Goal: Navigation & Orientation: Locate item on page

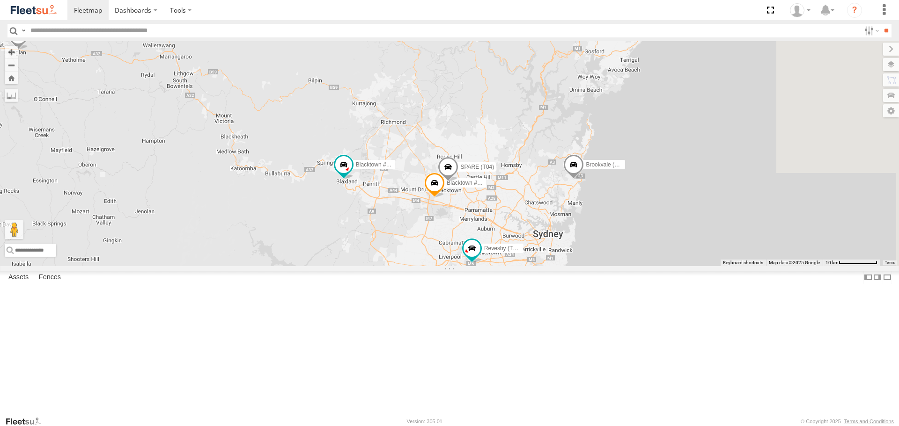
drag, startPoint x: 785, startPoint y: 220, endPoint x: 629, endPoint y: 222, distance: 156.3
click at [629, 222] on div "Brookvale (T10 - [PERSON_NAME]) Rural (T08 - [PERSON_NAME]) Blacktown #1 (T09 -…" at bounding box center [449, 153] width 899 height 225
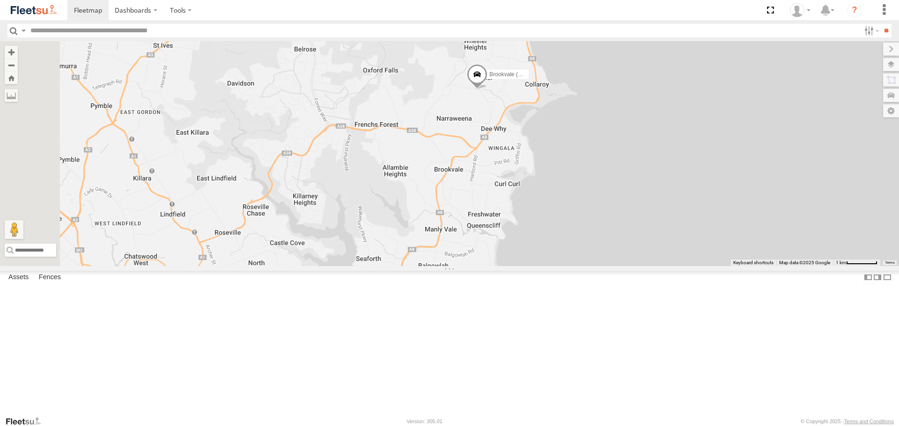
drag, startPoint x: 691, startPoint y: 255, endPoint x: 720, endPoint y: 324, distance: 75.1
click at [720, 266] on div "Brookvale (T10 - [PERSON_NAME]) Rural (T08 - [PERSON_NAME]) Blacktown #1 (T09 -…" at bounding box center [449, 153] width 899 height 225
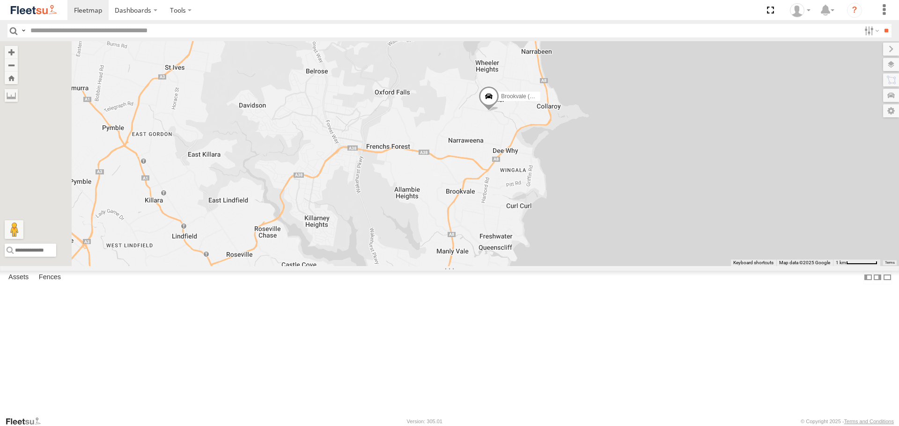
drag, startPoint x: 692, startPoint y: 248, endPoint x: 700, endPoint y: 264, distance: 17.6
click at [702, 266] on div "Brookvale (T10 - [PERSON_NAME]) Rural (T08 - [PERSON_NAME]) Blacktown #1 (T09 -…" at bounding box center [449, 153] width 899 height 225
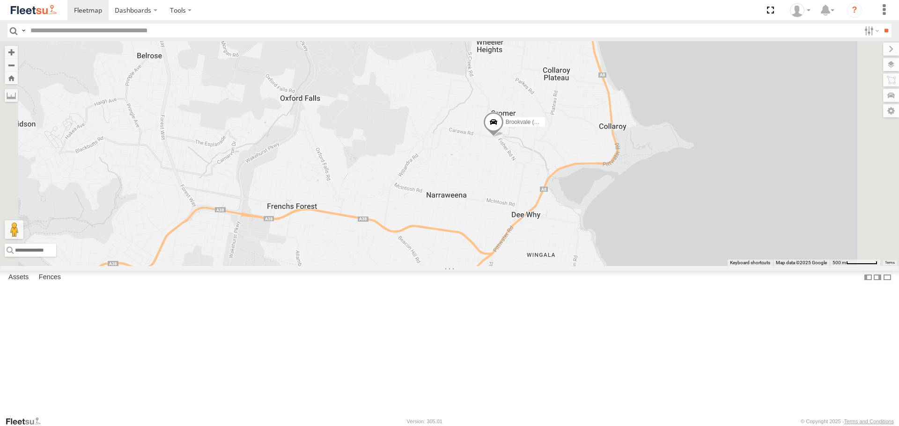
drag, startPoint x: 621, startPoint y: 197, endPoint x: 648, endPoint y: 239, distance: 50.5
click at [648, 239] on div "Brookvale (T10 - [PERSON_NAME]) Rural (T08 - [PERSON_NAME]) Blacktown #1 (T09 -…" at bounding box center [449, 153] width 899 height 225
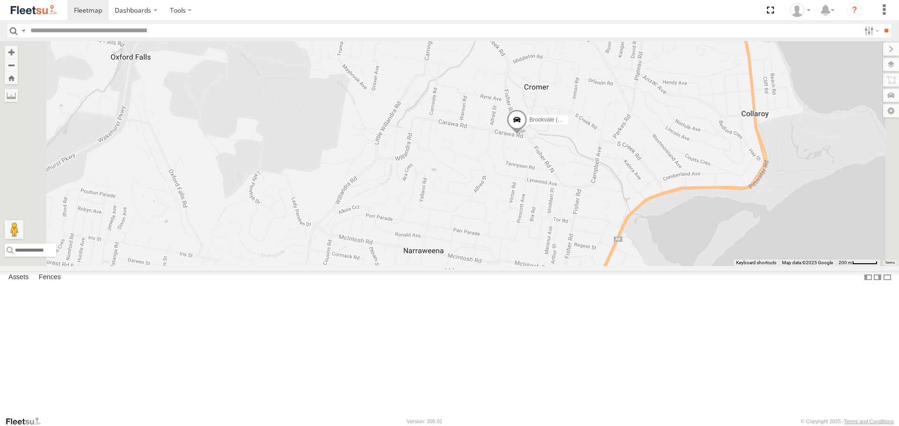
drag, startPoint x: 603, startPoint y: 215, endPoint x: 666, endPoint y: 223, distance: 62.8
click at [666, 223] on div "Brookvale (T10 - [PERSON_NAME]) Rural (T08 - [PERSON_NAME]) Blacktown #1 (T09 -…" at bounding box center [449, 153] width 899 height 225
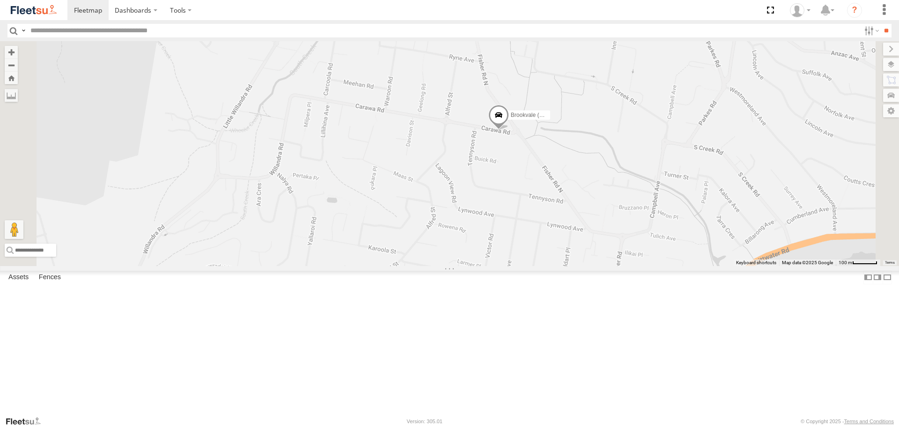
drag, startPoint x: 656, startPoint y: 213, endPoint x: 697, endPoint y: 254, distance: 58.3
click at [697, 254] on div "Brookvale (T10 - [PERSON_NAME]) Rural (T08 - [PERSON_NAME]) Blacktown #1 (T09 -…" at bounding box center [449, 153] width 899 height 225
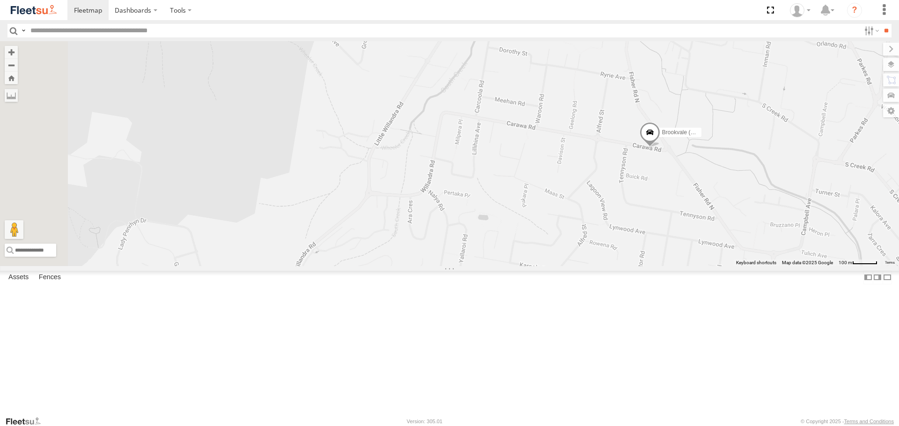
drag, startPoint x: 629, startPoint y: 271, endPoint x: 661, endPoint y: 237, distance: 47.0
click at [661, 237] on div "Brookvale (T10 - [PERSON_NAME]) Rural (T08 - [PERSON_NAME]) Blacktown #1 (T09 -…" at bounding box center [449, 153] width 899 height 225
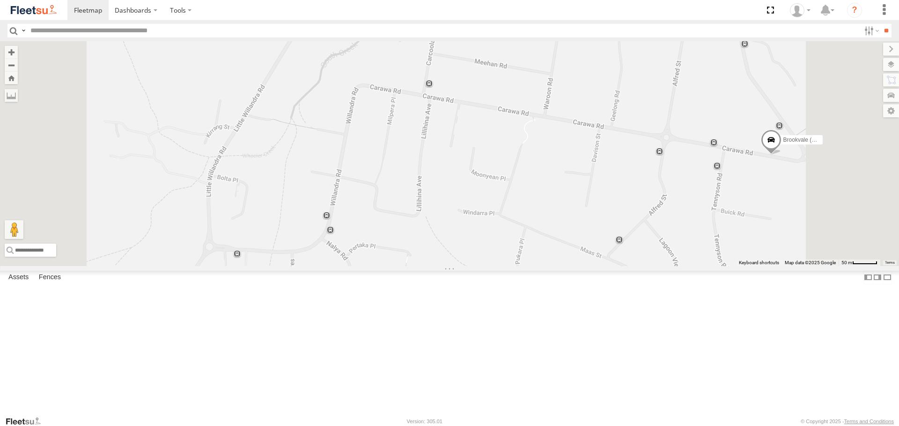
drag, startPoint x: 611, startPoint y: 209, endPoint x: 632, endPoint y: 221, distance: 24.3
click at [623, 228] on div "Brookvale (T10 - [PERSON_NAME]) Rural (T08 - [PERSON_NAME]) Blacktown #1 (T09 -…" at bounding box center [449, 153] width 899 height 225
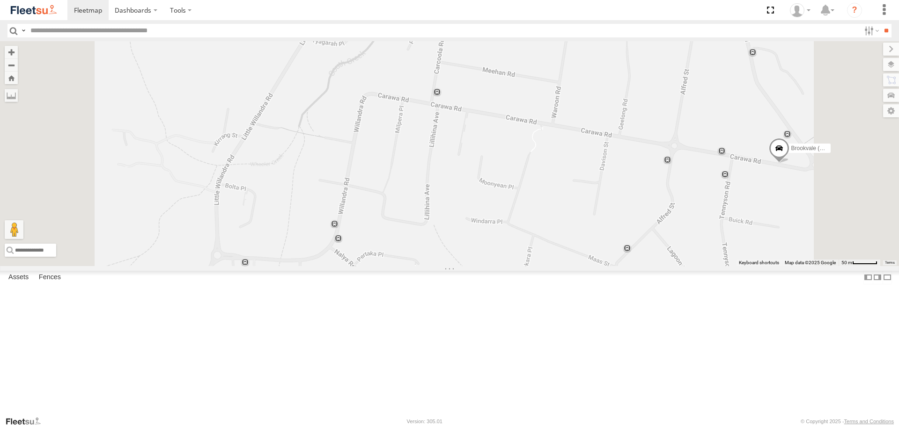
drag, startPoint x: 655, startPoint y: 171, endPoint x: 664, endPoint y: 181, distance: 13.3
click at [664, 181] on div "Brookvale (T10 - [PERSON_NAME]) Rural (T08 - [PERSON_NAME]) Blacktown #1 (T09 -…" at bounding box center [449, 153] width 899 height 225
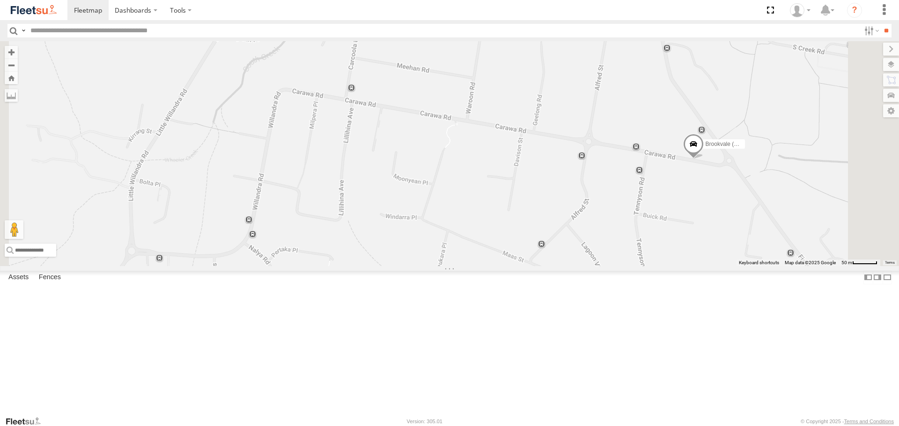
drag, startPoint x: 623, startPoint y: 152, endPoint x: 535, endPoint y: 147, distance: 87.2
click at [535, 147] on div "Brookvale (T10 - [PERSON_NAME]) Rural (T08 - [PERSON_NAME]) Blacktown #1 (T09 -…" at bounding box center [449, 153] width 899 height 225
click at [704, 160] on span at bounding box center [693, 146] width 21 height 25
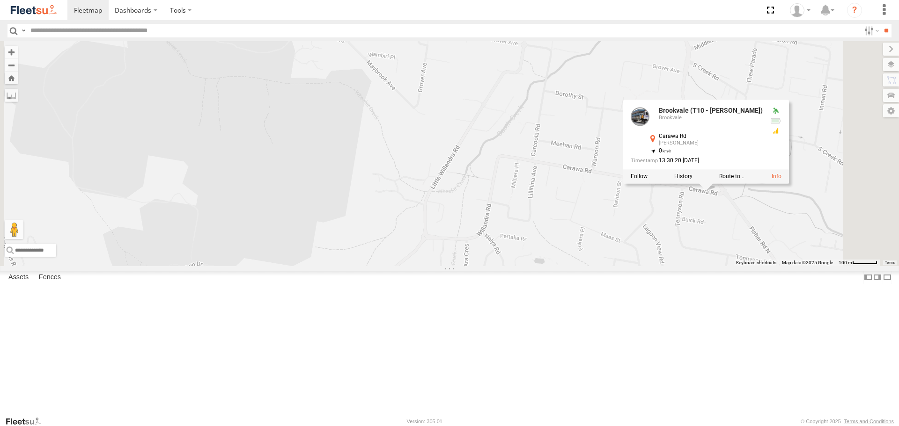
drag, startPoint x: 842, startPoint y: 292, endPoint x: 798, endPoint y: 283, distance: 44.8
click at [798, 266] on div "Brookvale (T10 - [PERSON_NAME]) Rural (T08 - [PERSON_NAME]) Blacktown #1 (T09 -…" at bounding box center [449, 153] width 899 height 225
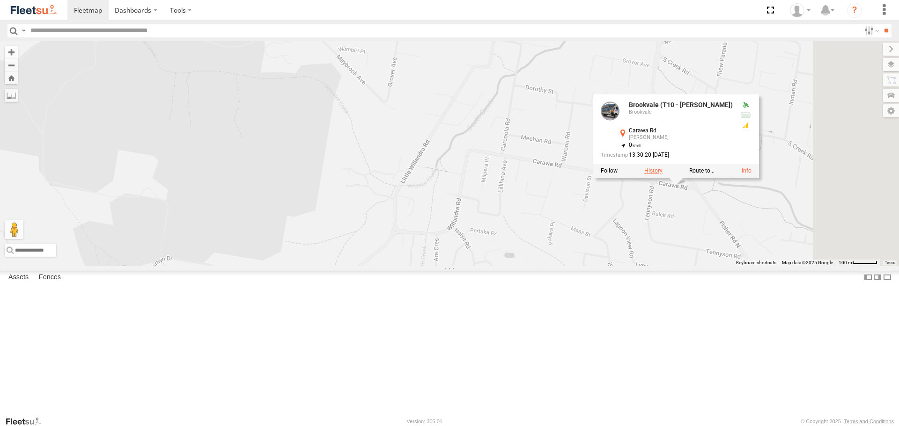
click at [662, 175] on label at bounding box center [653, 171] width 18 height 7
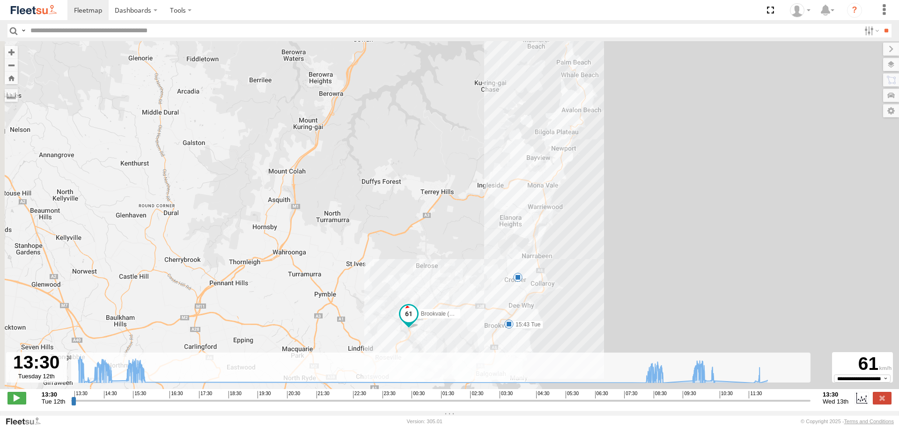
drag, startPoint x: 546, startPoint y: 283, endPoint x: 593, endPoint y: 273, distance: 47.4
click at [593, 273] on div "Brookvale (T10 - [PERSON_NAME]) 15:43 Tue 5" at bounding box center [449, 220] width 899 height 358
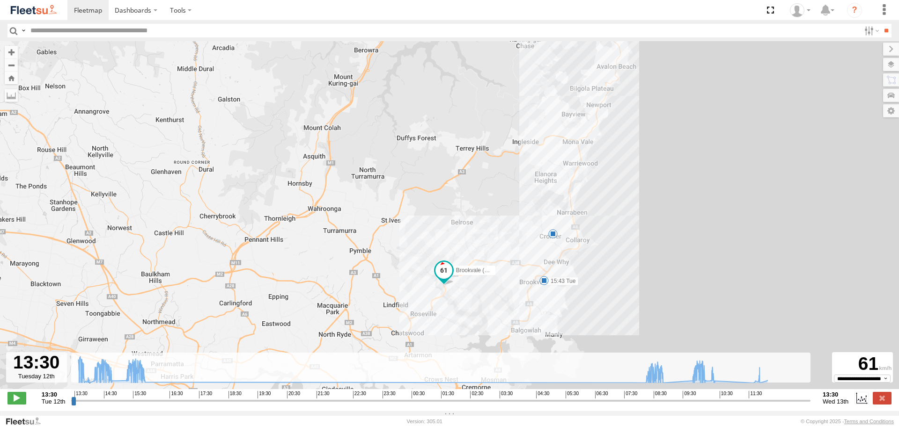
drag, startPoint x: 527, startPoint y: 261, endPoint x: 563, endPoint y: 216, distance: 57.2
click at [563, 216] on div "Brookvale (T10 - [PERSON_NAME]) 15:43 Tue 5" at bounding box center [449, 220] width 899 height 358
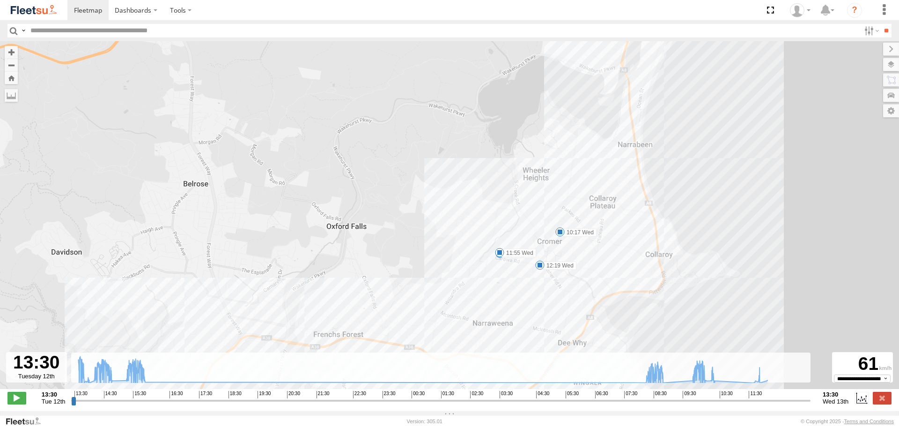
drag, startPoint x: 554, startPoint y: 254, endPoint x: 610, endPoint y: 185, distance: 88.8
click at [610, 185] on div "Brookvale (T10 - [PERSON_NAME]) 15:43 Tue 10:17 Wed 10:46 Wed 11:47 Wed 11:55 W…" at bounding box center [449, 220] width 899 height 358
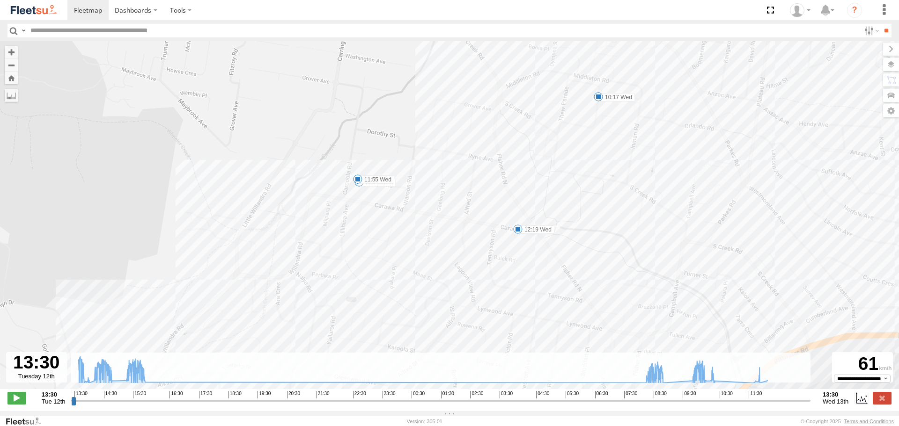
drag, startPoint x: 546, startPoint y: 254, endPoint x: 597, endPoint y: 268, distance: 52.9
click at [597, 268] on div "Brookvale (T10 - [PERSON_NAME]) 15:43 Tue 10:17 Wed 10:46 Wed 11:47 Wed 11:55 W…" at bounding box center [449, 220] width 899 height 358
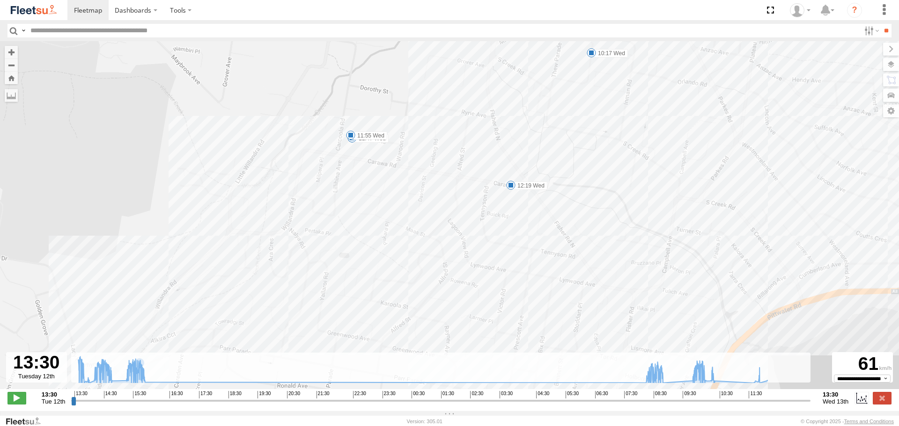
drag, startPoint x: 539, startPoint y: 291, endPoint x: 540, endPoint y: 251, distance: 39.8
click at [539, 249] on div "Brookvale (T10 - [PERSON_NAME]) 15:43 Tue 10:17 Wed 10:46 Wed 11:47 Wed 11:55 W…" at bounding box center [449, 220] width 899 height 358
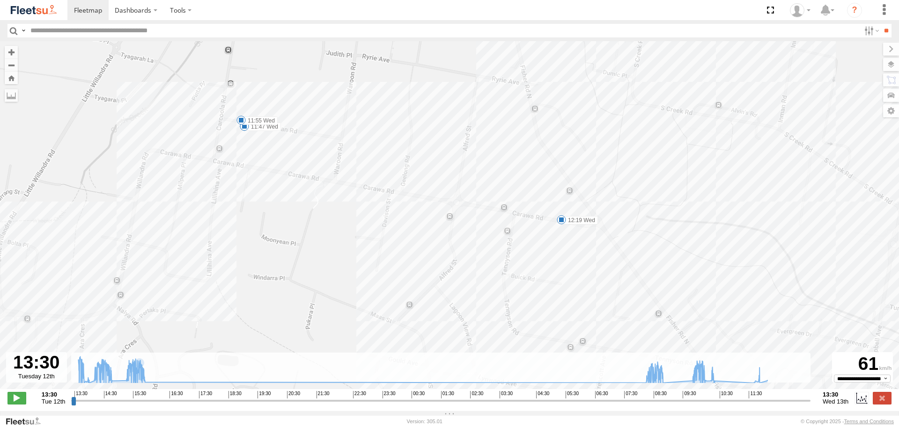
drag, startPoint x: 510, startPoint y: 181, endPoint x: 543, endPoint y: 236, distance: 65.1
click at [543, 236] on div "Brookvale (T10 - [PERSON_NAME]) 15:43 Tue 10:17 Wed 10:46 Wed 11:47 Wed 11:55 W…" at bounding box center [449, 220] width 899 height 358
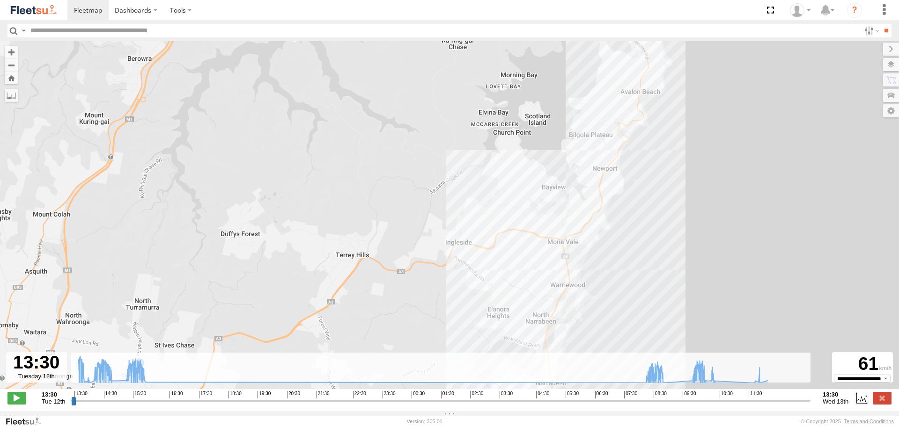
drag, startPoint x: 595, startPoint y: 140, endPoint x: 613, endPoint y: 130, distance: 20.4
click at [613, 128] on div "Brookvale (T10 - [PERSON_NAME])" at bounding box center [449, 220] width 899 height 358
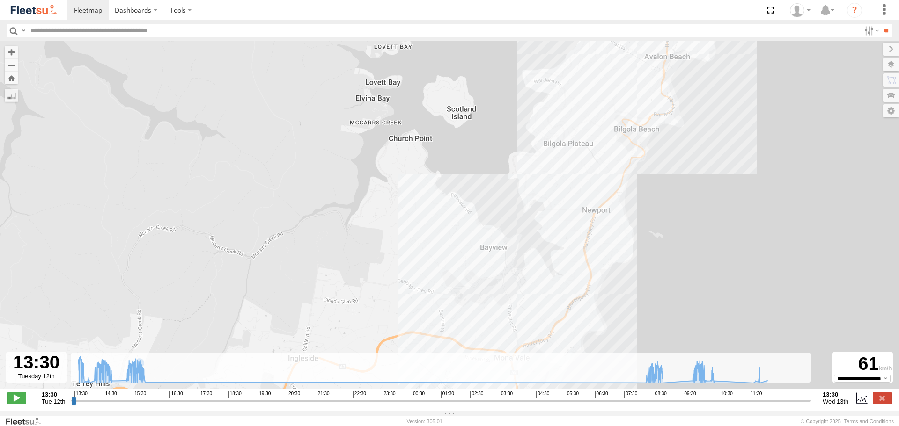
click at [631, 124] on div "Brookvale (T10 - [PERSON_NAME]) 10:17 Wed" at bounding box center [449, 220] width 899 height 358
click at [632, 158] on div "Brookvale (T10 - [PERSON_NAME]) 10:17 Wed" at bounding box center [449, 220] width 899 height 358
click at [632, 159] on div "Brookvale (T10 - [PERSON_NAME]) 10:17 Wed" at bounding box center [449, 220] width 899 height 358
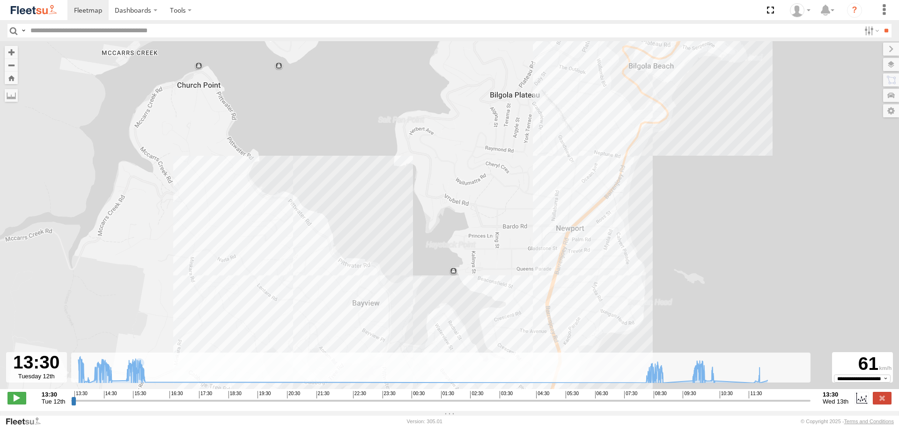
drag, startPoint x: 629, startPoint y: 234, endPoint x: 659, endPoint y: 122, distance: 115.2
click at [655, 131] on div "Brookvale (T10 - [PERSON_NAME]) 10:17 Wed" at bounding box center [449, 220] width 899 height 358
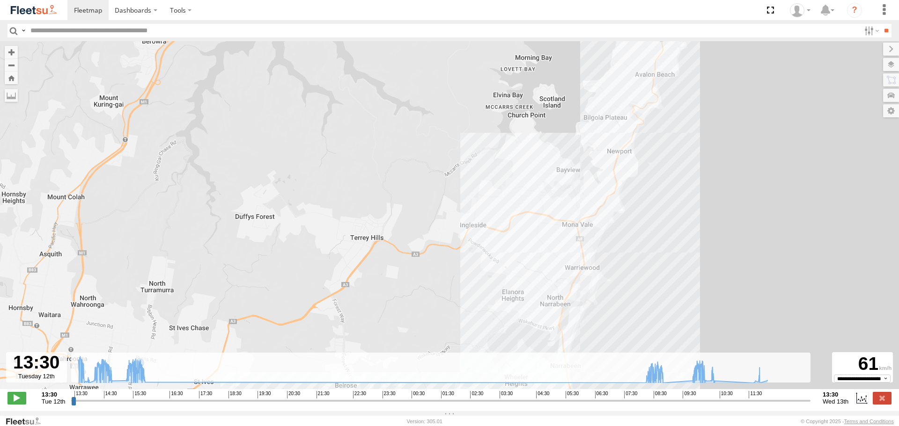
drag, startPoint x: 595, startPoint y: 248, endPoint x: 592, endPoint y: 252, distance: 5.6
click at [592, 252] on div "Brookvale (T10 - [PERSON_NAME]) 10:17 Wed 10:46 Wed 11:47 Wed 11:55 Wed 12:19 W…" at bounding box center [449, 220] width 899 height 358
drag, startPoint x: 620, startPoint y: 180, endPoint x: 615, endPoint y: 244, distance: 64.3
click at [615, 244] on div "Brookvale (T10 - [PERSON_NAME]) 10:17 Wed 10:46 Wed 11:47 Wed 11:55 Wed 12:19 W…" at bounding box center [449, 220] width 899 height 358
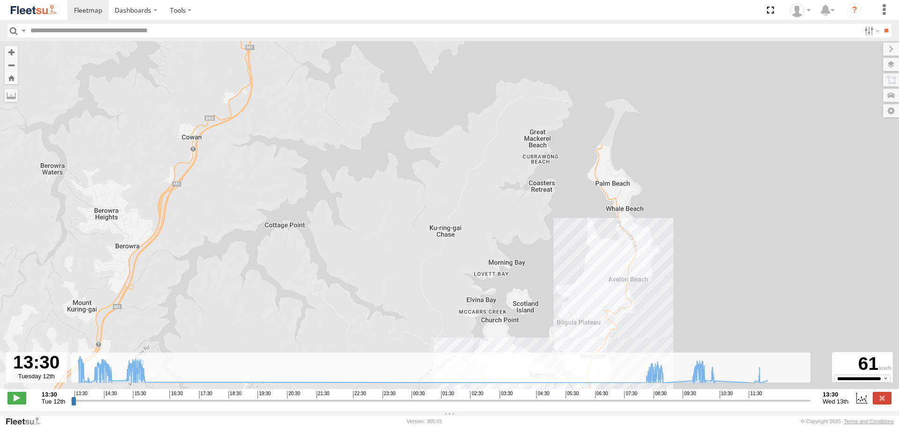
drag, startPoint x: 623, startPoint y: 204, endPoint x: 609, endPoint y: 250, distance: 48.7
click at [609, 250] on div "Brookvale (T10 - [PERSON_NAME]) 10:17 Wed 10:46 Wed 11:47 Wed 11:55 Wed 12:19 W…" at bounding box center [449, 220] width 899 height 358
drag, startPoint x: 630, startPoint y: 269, endPoint x: 623, endPoint y: 123, distance: 146.3
click at [623, 125] on div "Brookvale (T10 - [PERSON_NAME]) 10:17 Wed 10:46 Wed 11:47 Wed 11:55 Wed 12:19 W…" at bounding box center [449, 220] width 899 height 358
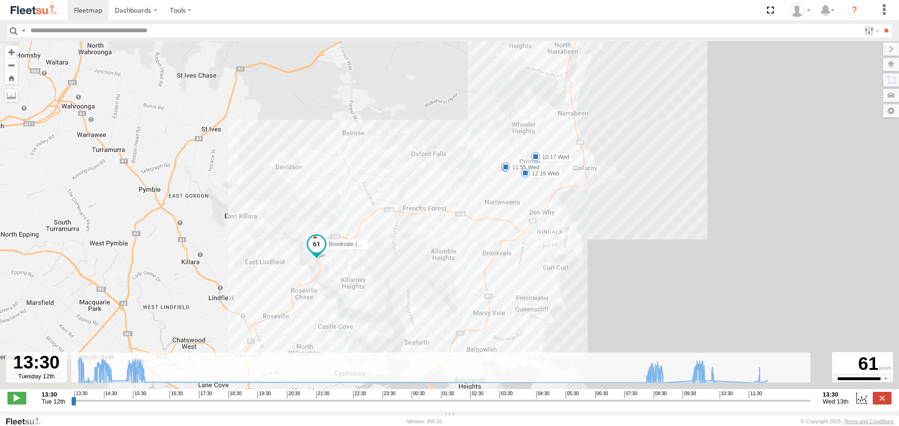
drag, startPoint x: 629, startPoint y: 223, endPoint x: 688, endPoint y: 164, distance: 83.7
click at [688, 164] on div "Brookvale (T10 - [PERSON_NAME]) 10:17 Wed 10:46 Wed 11:47 Wed 11:55 Wed 12:19 W…" at bounding box center [449, 220] width 899 height 358
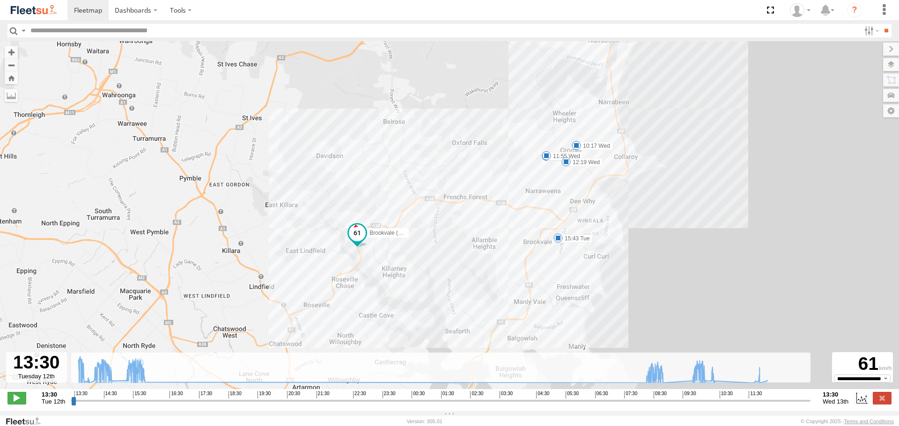
drag, startPoint x: 521, startPoint y: 188, endPoint x: 538, endPoint y: 196, distance: 18.4
click at [538, 196] on div "Brookvale (T10 - [PERSON_NAME]) 10:17 Wed 10:46 Wed 11:47 Wed 11:55 Wed 12:19 W…" at bounding box center [449, 220] width 899 height 358
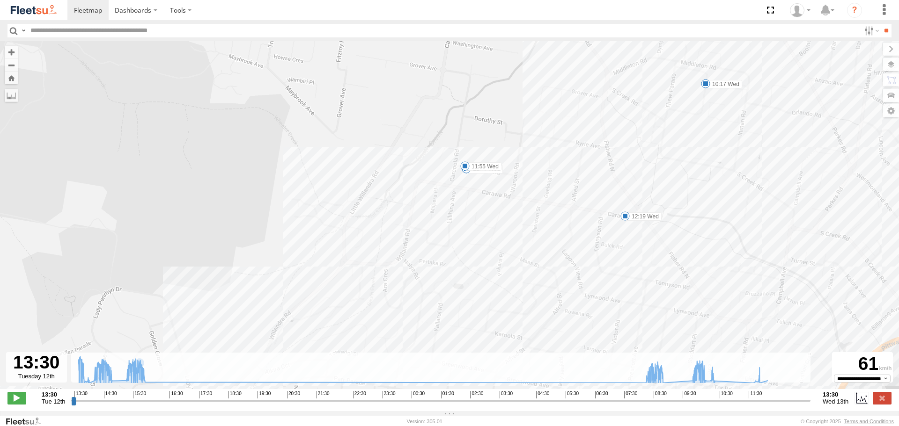
drag, startPoint x: 573, startPoint y: 143, endPoint x: 566, endPoint y: 281, distance: 137.8
click at [566, 281] on div "Brookvale (T10 - [PERSON_NAME]) 10:17 Wed 10:46 Wed 11:47 Wed 11:55 Wed 12:19 W…" at bounding box center [449, 220] width 899 height 358
drag, startPoint x: 704, startPoint y: 100, endPoint x: 702, endPoint y: 117, distance: 17.9
click at [702, 120] on div "Brookvale (T10 - [PERSON_NAME]) 10:17 Wed 10:46 Wed 11:47 Wed 11:55 Wed 12:19 W…" at bounding box center [449, 220] width 899 height 358
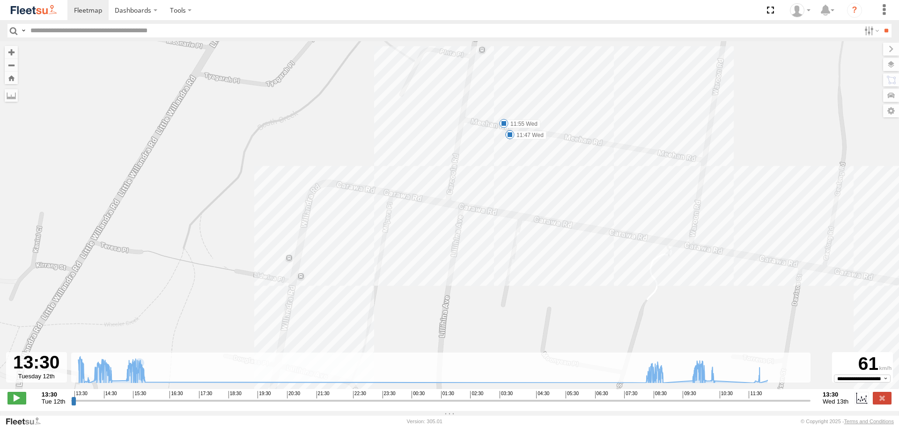
drag, startPoint x: 472, startPoint y: 169, endPoint x: 595, endPoint y: 169, distance: 122.6
click at [595, 169] on div "Brookvale (T10 - [PERSON_NAME]) 10:17 Wed 10:46 Wed 11:47 Wed 11:55 Wed 12:19 W…" at bounding box center [449, 220] width 899 height 358
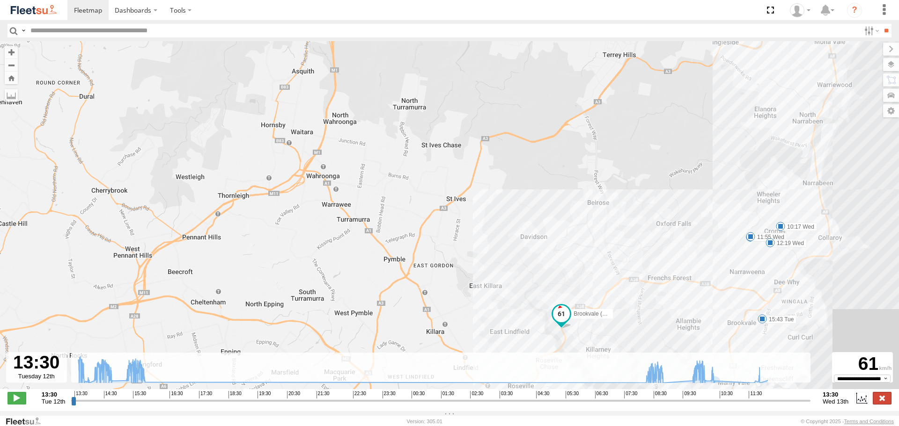
click at [879, 404] on label at bounding box center [881, 398] width 19 height 12
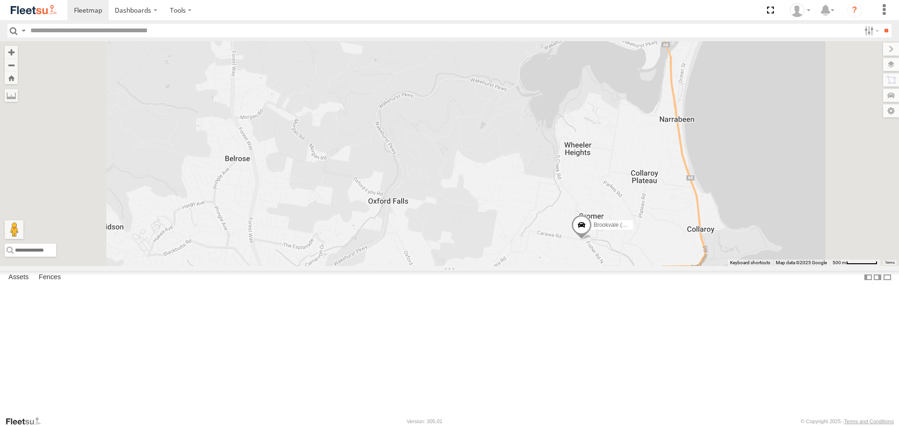
click at [592, 240] on span at bounding box center [581, 227] width 21 height 25
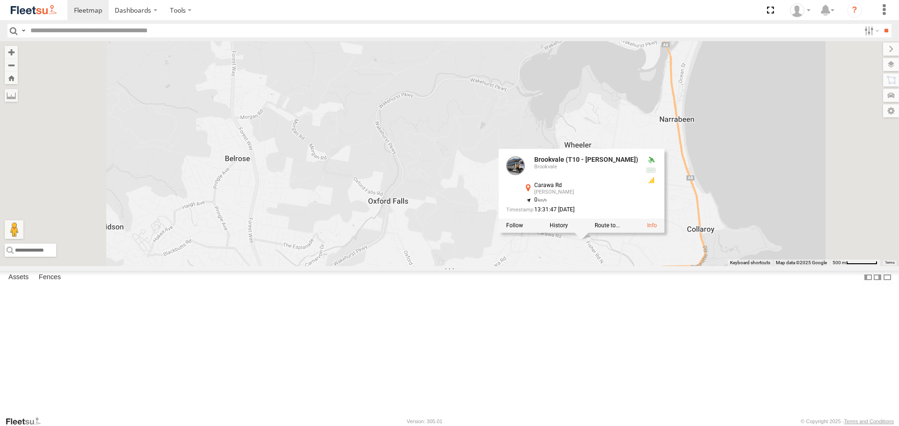
click at [664, 233] on div at bounding box center [581, 226] width 166 height 14
click at [568, 229] on label at bounding box center [559, 226] width 18 height 7
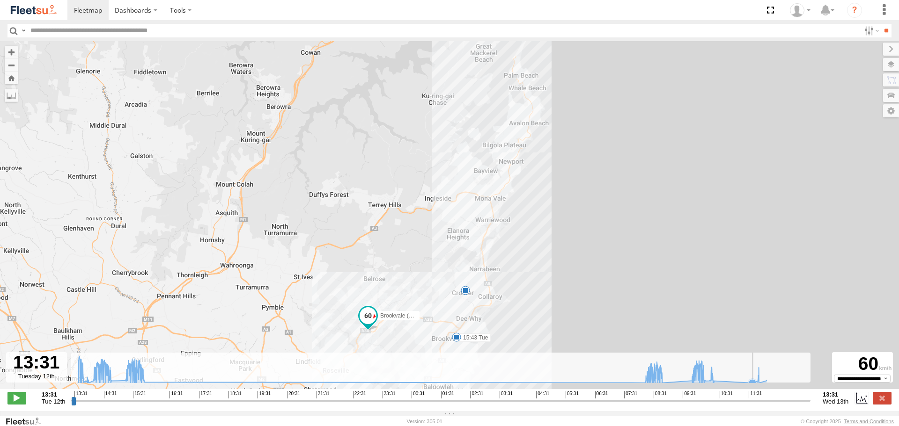
click at [741, 380] on rect at bounding box center [440, 368] width 739 height 30
click at [699, 385] on icon at bounding box center [699, 382] width 7 height 7
click at [15, 400] on span at bounding box center [16, 398] width 19 height 12
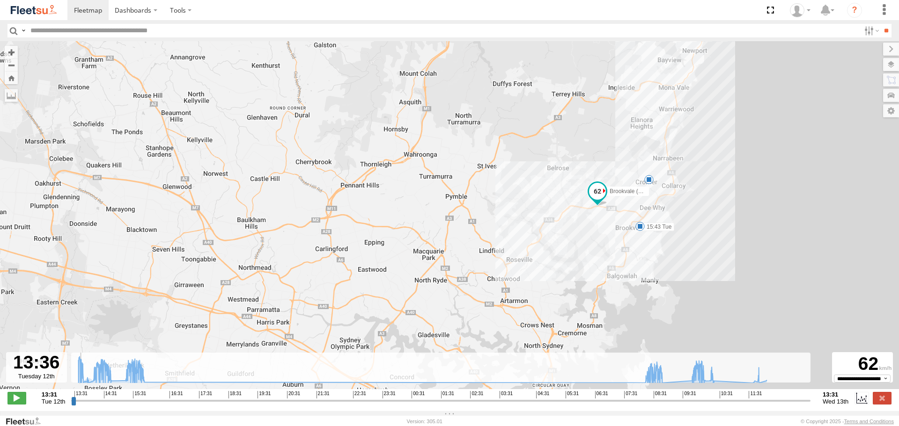
drag, startPoint x: 408, startPoint y: 271, endPoint x: 591, endPoint y: 161, distance: 214.4
click at [591, 161] on div "Brookvale (T10 - [PERSON_NAME]) 15:43 Tue 5" at bounding box center [449, 220] width 899 height 358
drag, startPoint x: 773, startPoint y: 381, endPoint x: 704, endPoint y: 381, distance: 68.8
click at [704, 381] on icon "Created with Highcharts 6.0.7 [DOMAIN_NAME]" at bounding box center [440, 368] width 739 height 30
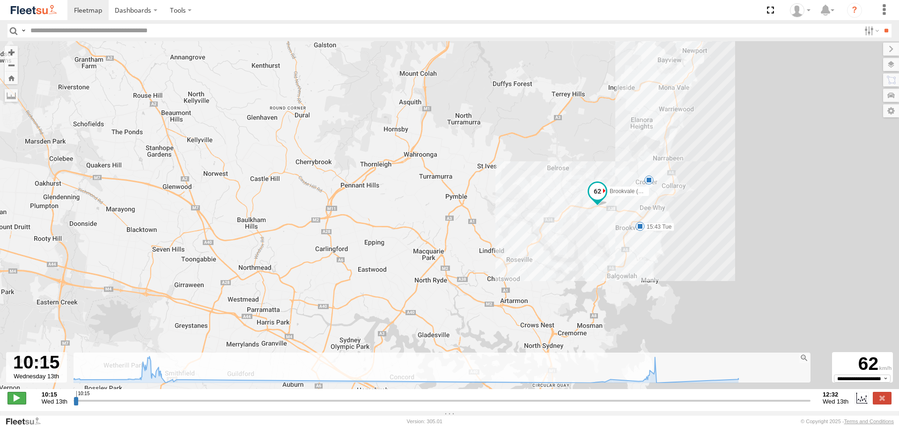
click at [15, 404] on span at bounding box center [16, 398] width 19 height 12
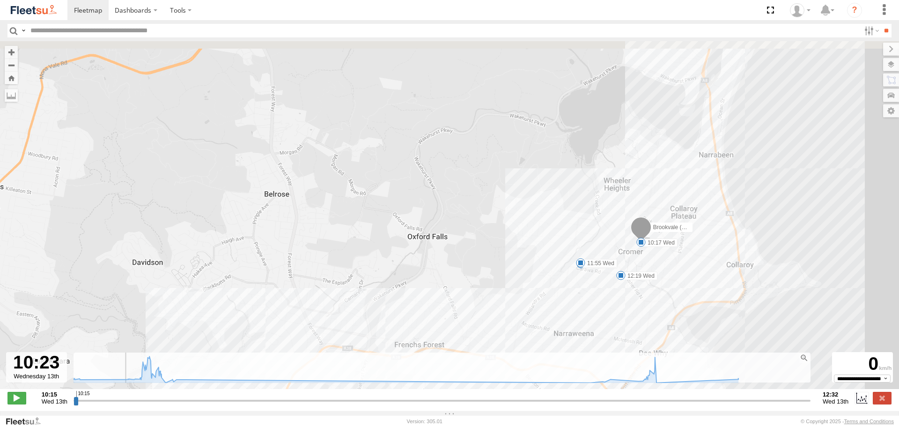
drag, startPoint x: 629, startPoint y: 183, endPoint x: 526, endPoint y: 276, distance: 138.2
click at [526, 276] on div "Brookvale (T10 - [PERSON_NAME]) 15:43 Tue 10:17 Wed 10:46 Wed 11:47 Wed 11:55 W…" at bounding box center [449, 220] width 899 height 358
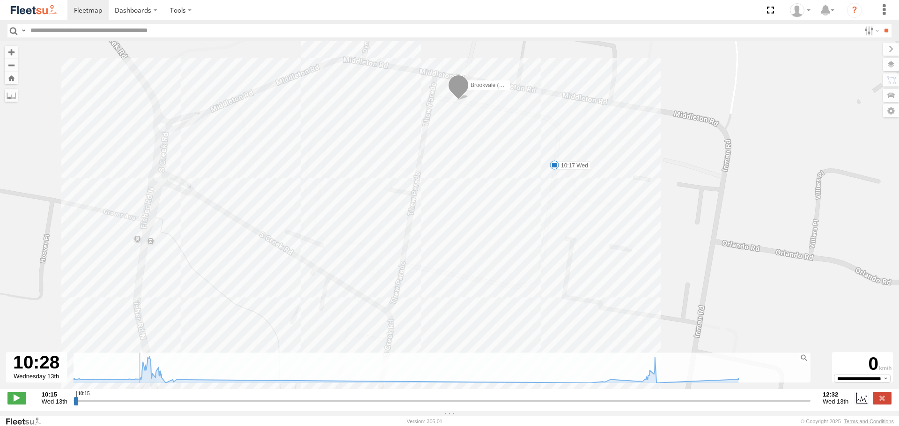
drag, startPoint x: 523, startPoint y: 290, endPoint x: 628, endPoint y: 220, distance: 126.4
click at [628, 220] on div "Brookvale (T10 - [PERSON_NAME]) 15:43 Tue 10:17 Wed 10:46 Wed 11:47 Wed 11:55 W…" at bounding box center [449, 220] width 899 height 358
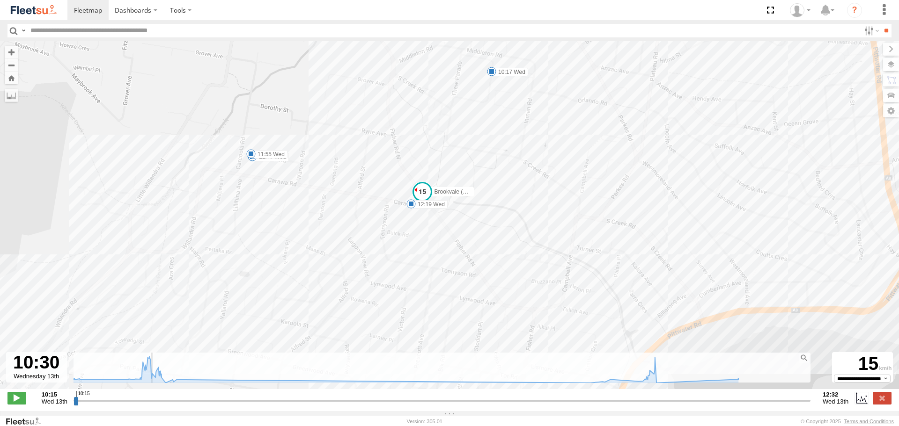
drag, startPoint x: 582, startPoint y: 306, endPoint x: 494, endPoint y: 184, distance: 150.2
click at [494, 184] on div "Brookvale (T10 - [PERSON_NAME]) 15:43 Tue 10:17 Wed 10:46 Wed 11:47 Wed 11:55 W…" at bounding box center [449, 220] width 899 height 358
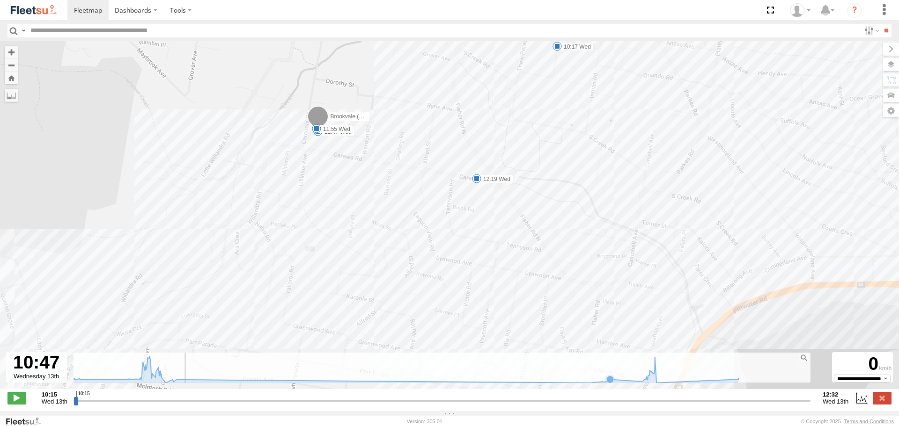
click at [622, 383] on icon at bounding box center [406, 370] width 674 height 27
click at [575, 378] on rect at bounding box center [442, 368] width 739 height 30
drag, startPoint x: 307, startPoint y: 405, endPoint x: 620, endPoint y: 398, distance: 313.2
click at [620, 398] on input "range" at bounding box center [441, 400] width 737 height 9
type input "**********"
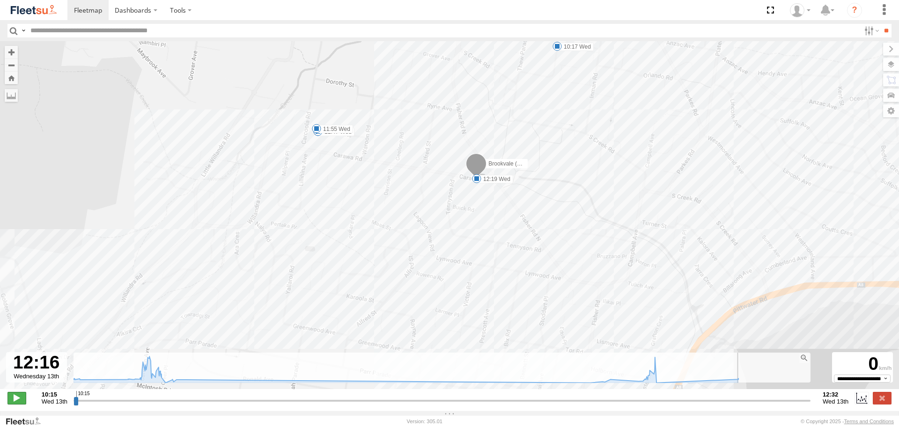
click at [19, 399] on span at bounding box center [16, 398] width 19 height 12
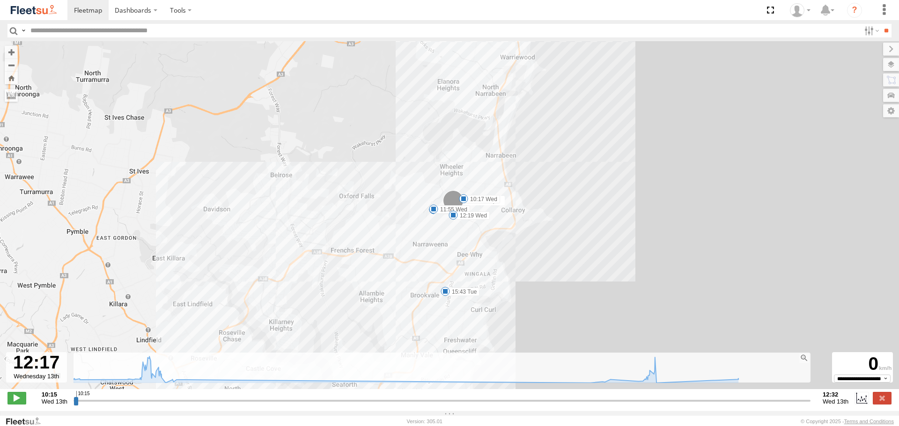
click at [820, 214] on div "Brookvale (T10 - [PERSON_NAME]) 15:43 Tue 10:17 Wed 10:46 Wed 11:47 Wed 11:55 W…" at bounding box center [449, 220] width 899 height 358
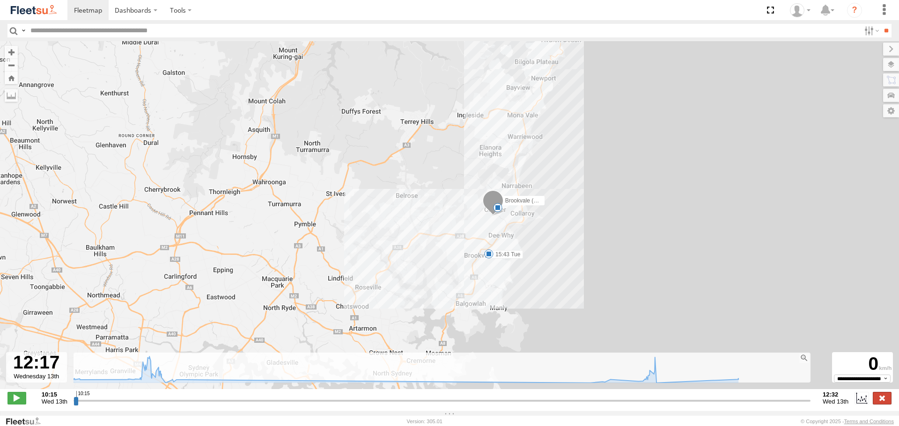
click at [876, 402] on label at bounding box center [881, 398] width 19 height 12
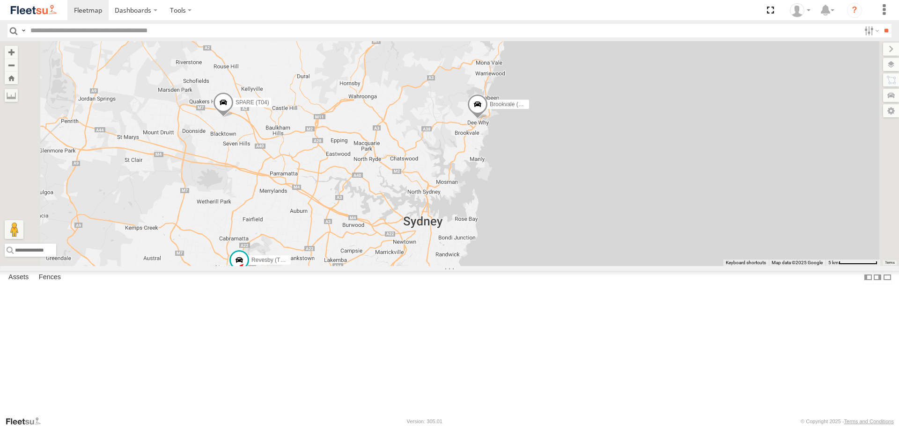
drag, startPoint x: 437, startPoint y: 192, endPoint x: 584, endPoint y: 146, distance: 153.7
click at [574, 151] on div "Brookvale (T10 - [PERSON_NAME]) SPARE (T04) Revesby (T07 - [PERSON_NAME])" at bounding box center [449, 153] width 899 height 225
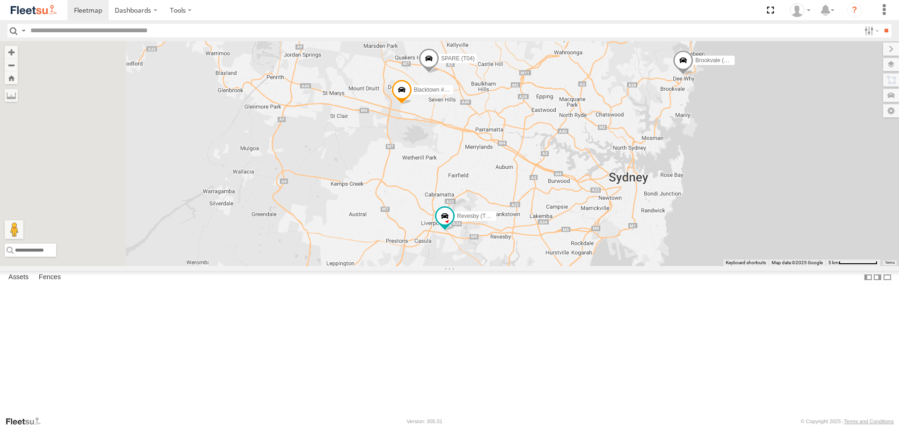
drag, startPoint x: 493, startPoint y: 152, endPoint x: 644, endPoint y: 176, distance: 152.6
click at [644, 175] on div "Brookvale (T10 - [PERSON_NAME]) SPARE (T04) Revesby (T07 - [PERSON_NAME]) Black…" at bounding box center [449, 153] width 899 height 225
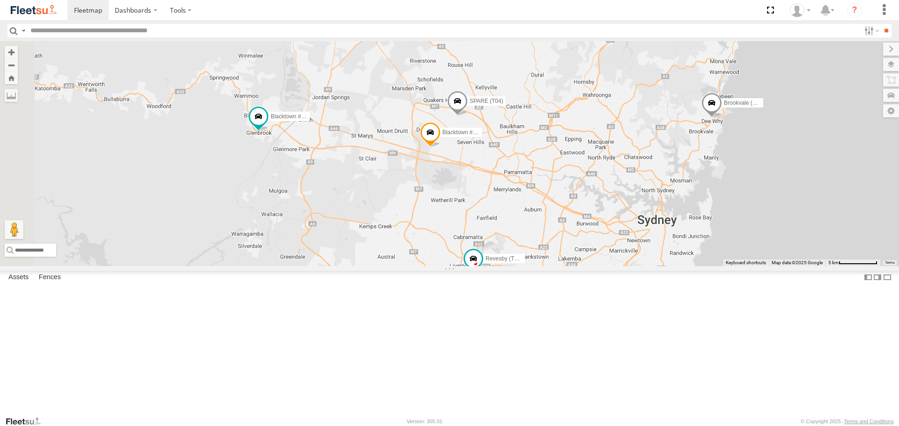
drag, startPoint x: 646, startPoint y: 183, endPoint x: 664, endPoint y: 221, distance: 41.7
click at [664, 221] on div "Brookvale (T10 - [PERSON_NAME]) SPARE (T04) Revesby (T07 - [PERSON_NAME]) Black…" at bounding box center [449, 153] width 899 height 225
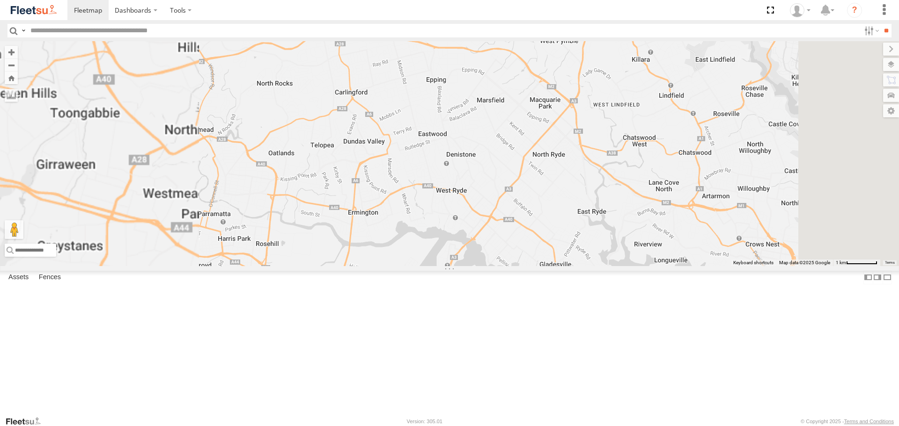
drag, startPoint x: 676, startPoint y: 236, endPoint x: 427, endPoint y: 241, distance: 249.1
click at [427, 241] on div "Brookvale (T10 - [PERSON_NAME]) SPARE (T04) Revesby (T07 - [PERSON_NAME]) Black…" at bounding box center [449, 153] width 899 height 225
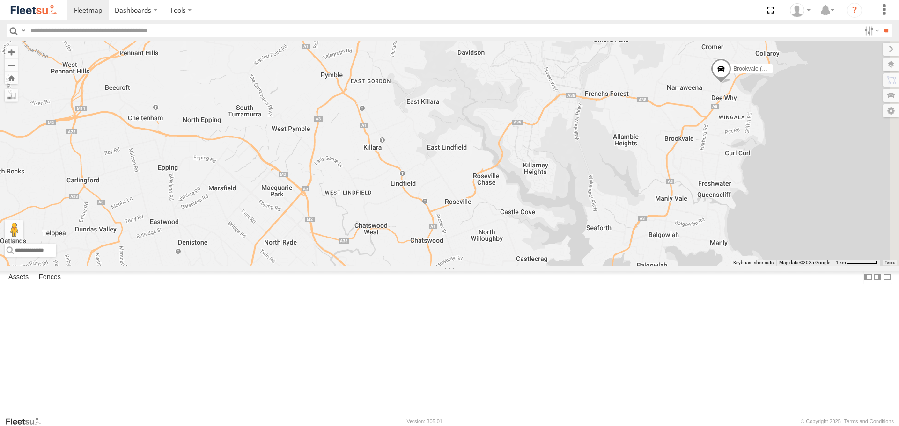
drag, startPoint x: 492, startPoint y: 189, endPoint x: 538, endPoint y: 279, distance: 101.3
click at [534, 266] on div "Brookvale (T10 - [PERSON_NAME]) SPARE (T04) Revesby (T07 - [PERSON_NAME]) Black…" at bounding box center [449, 153] width 899 height 225
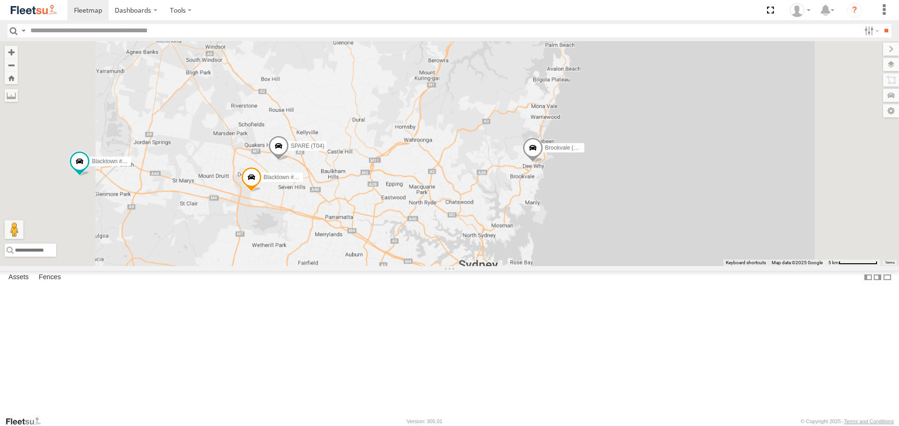
drag, startPoint x: 454, startPoint y: 238, endPoint x: 545, endPoint y: 229, distance: 92.2
click at [544, 229] on div "Brookvale (T10 - [PERSON_NAME]) SPARE (T04) Revesby (T07 - [PERSON_NAME]) Black…" at bounding box center [449, 153] width 899 height 225
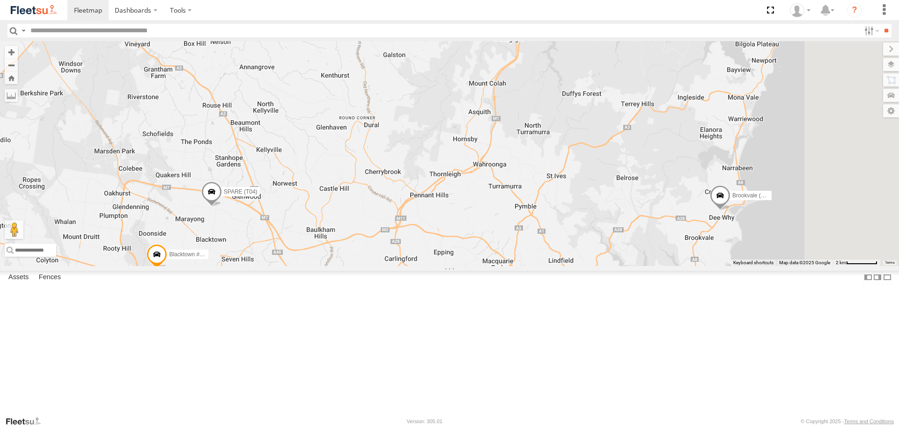
drag, startPoint x: 648, startPoint y: 208, endPoint x: 575, endPoint y: 271, distance: 96.3
click at [572, 266] on div "Brookvale (T10 - [PERSON_NAME]) SPARE (T04) Revesby (T07 - [PERSON_NAME]) Black…" at bounding box center [449, 153] width 899 height 225
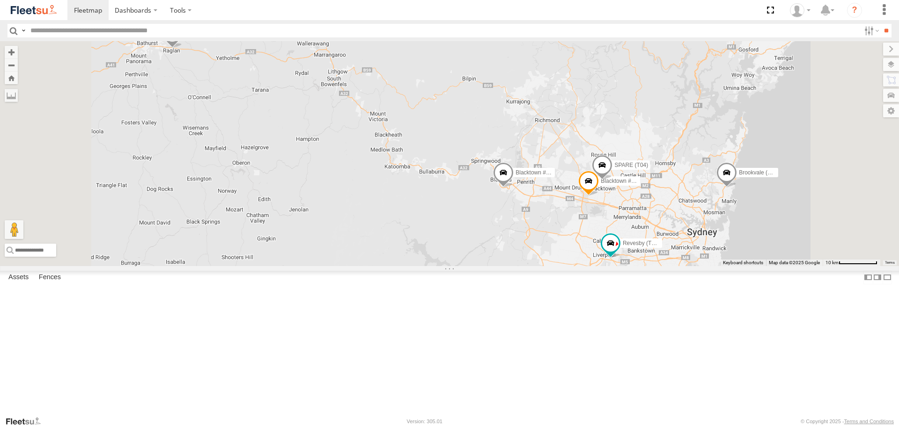
click at [808, 266] on div "Brookvale (T10 - [PERSON_NAME]) Rural (T08 - [PERSON_NAME]) Blacktown #1 (T09 -…" at bounding box center [449, 153] width 899 height 225
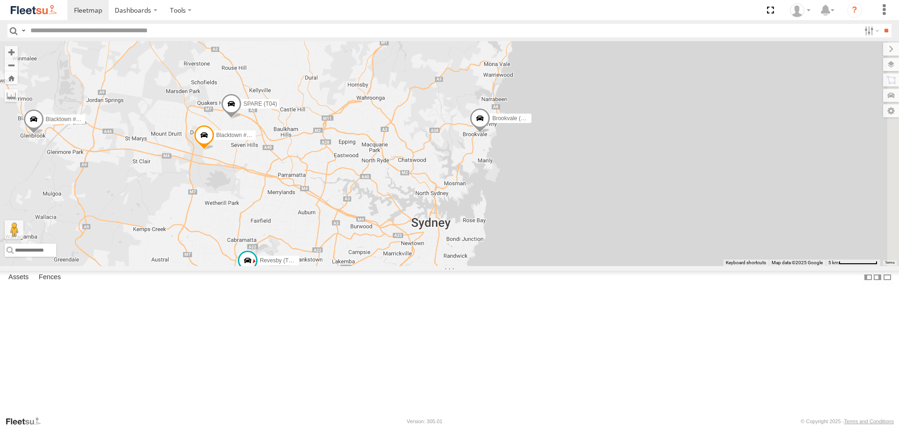
drag, startPoint x: 816, startPoint y: 270, endPoint x: 531, endPoint y: 223, distance: 289.3
click at [531, 223] on div "Brookvale (T10 - [PERSON_NAME]) Rural (T08 - [PERSON_NAME]) Blacktown #1 (T09 -…" at bounding box center [449, 153] width 899 height 225
click at [489, 133] on span at bounding box center [478, 120] width 21 height 25
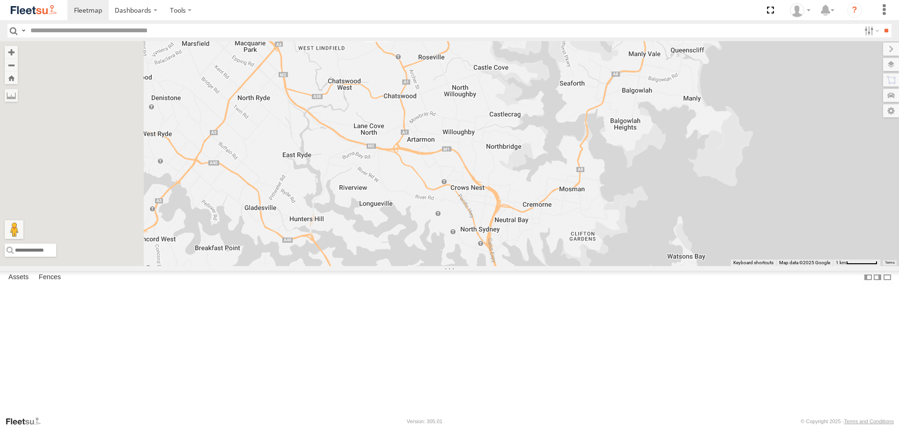
drag, startPoint x: 618, startPoint y: 185, endPoint x: 795, endPoint y: 179, distance: 176.6
click at [793, 179] on div "Brookvale (T10 - [PERSON_NAME]) Rural (T08 - [PERSON_NAME]) Blacktown #1 (T09 -…" at bounding box center [449, 153] width 899 height 225
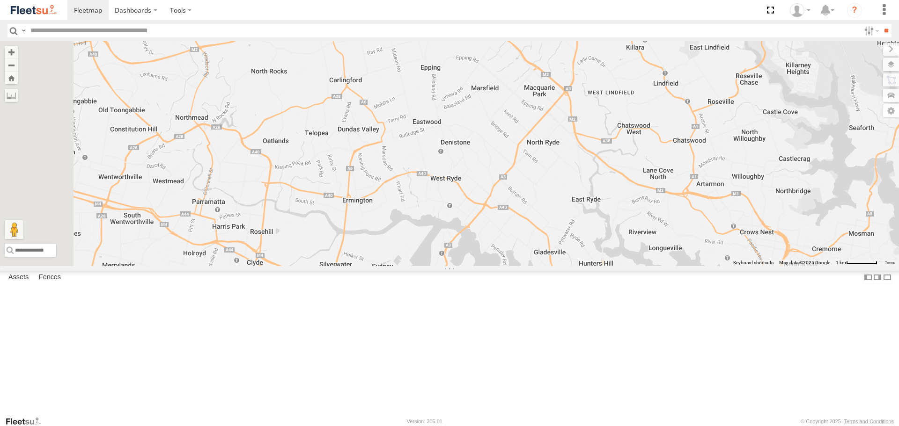
drag, startPoint x: 533, startPoint y: 185, endPoint x: 596, endPoint y: 317, distance: 145.9
click at [595, 266] on div "Brookvale (T10 - [PERSON_NAME]) Rural (T08 - [PERSON_NAME]) Blacktown #1 (T09 -…" at bounding box center [449, 153] width 899 height 225
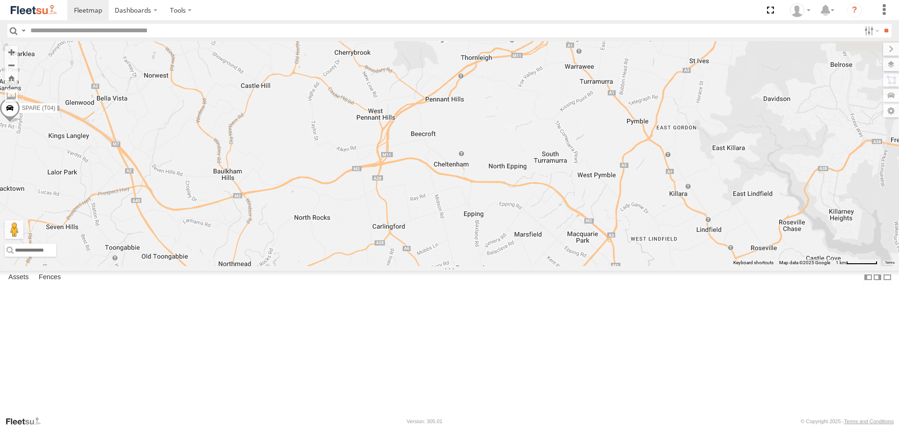
drag, startPoint x: 627, startPoint y: 233, endPoint x: 621, endPoint y: 295, distance: 62.1
click at [612, 266] on div "Brookvale (T10 - [PERSON_NAME]) Rural (T08 - [PERSON_NAME]) Blacktown #1 (T09 -…" at bounding box center [449, 153] width 899 height 225
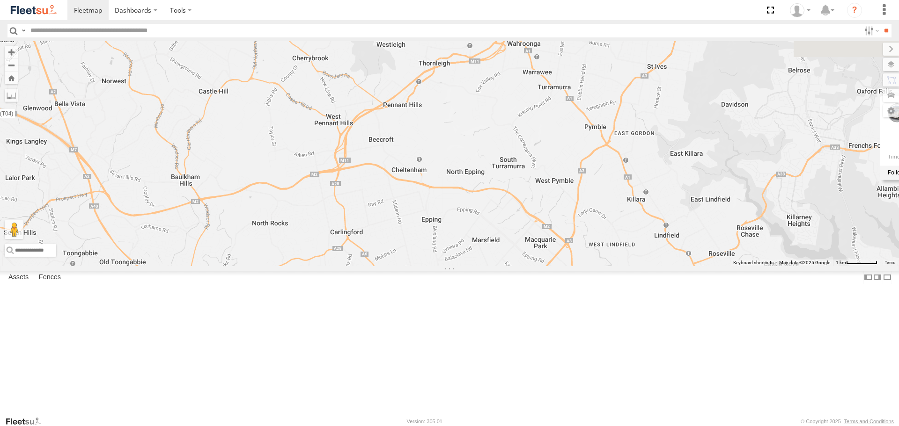
drag, startPoint x: 643, startPoint y: 284, endPoint x: 510, endPoint y: 200, distance: 156.9
click at [510, 200] on div "Brookvale (T10 - [PERSON_NAME]) Rural (T08 - [PERSON_NAME]) Blacktown #1 (T09 -…" at bounding box center [449, 153] width 899 height 225
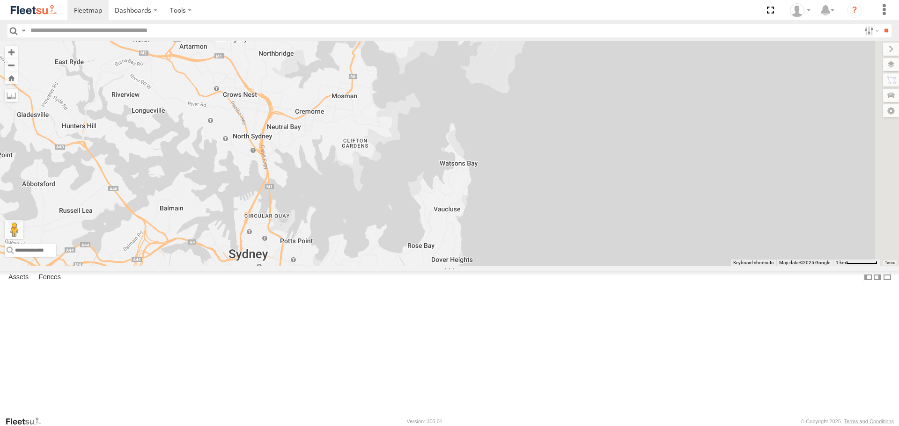
drag, startPoint x: 405, startPoint y: 151, endPoint x: 721, endPoint y: 157, distance: 316.0
click at [632, 154] on div "Brookvale (T10 - [PERSON_NAME]) Rural (T08 - [PERSON_NAME]) Blacktown #1 (T09 -…" at bounding box center [449, 153] width 899 height 225
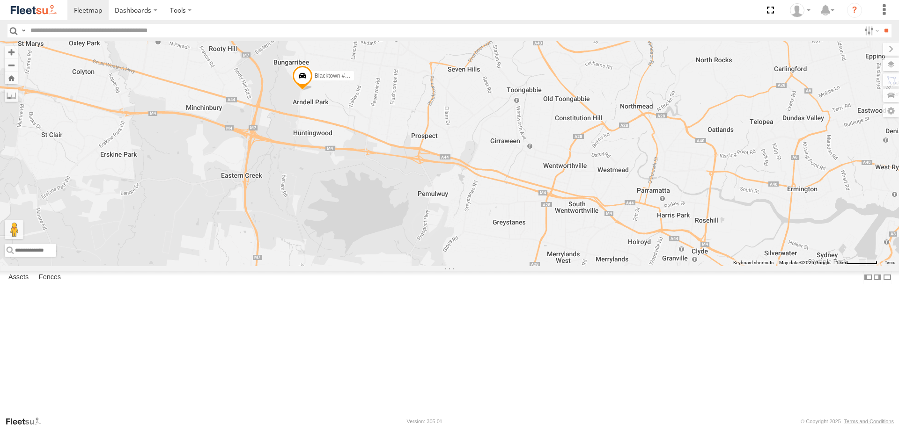
drag, startPoint x: 723, startPoint y: 158, endPoint x: 589, endPoint y: 263, distance: 170.4
click at [596, 266] on div "Brookvale (T10 - [PERSON_NAME]) Rural (T08 - [PERSON_NAME]) Blacktown #1 (T09 -…" at bounding box center [449, 153] width 899 height 225
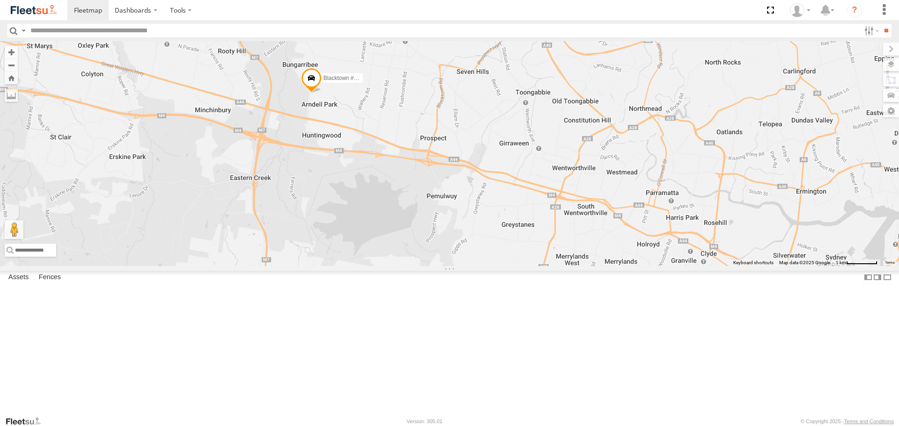
click at [322, 93] on span at bounding box center [311, 80] width 21 height 25
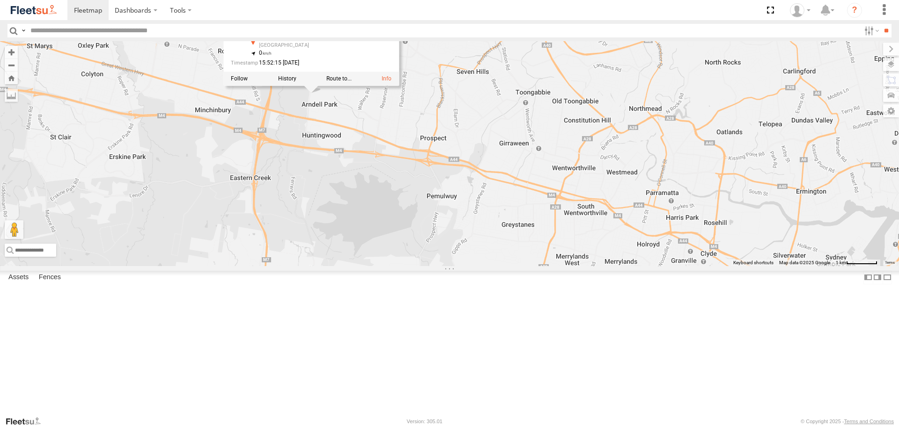
click at [249, 29] on div at bounding box center [240, 19] width 19 height 19
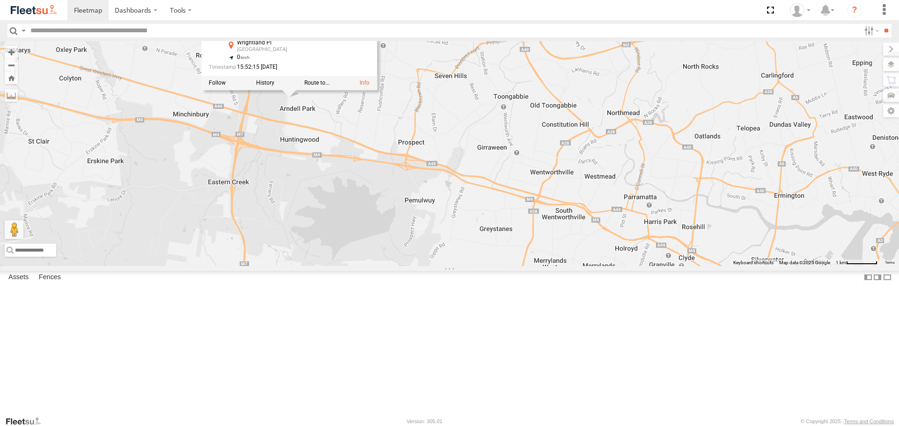
drag, startPoint x: 578, startPoint y: 114, endPoint x: 481, endPoint y: 129, distance: 98.0
click at [481, 129] on div "Brookvale (T10 - [PERSON_NAME]) Rural (T08 - [PERSON_NAME]) Blacktown #1 (T09 -…" at bounding box center [449, 153] width 899 height 225
